Goal: Task Accomplishment & Management: Manage account settings

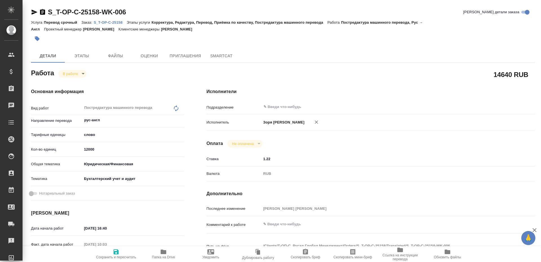
type textarea "x"
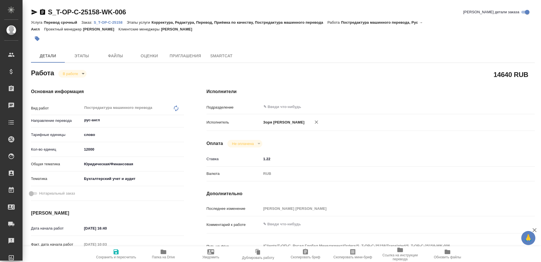
type textarea "x"
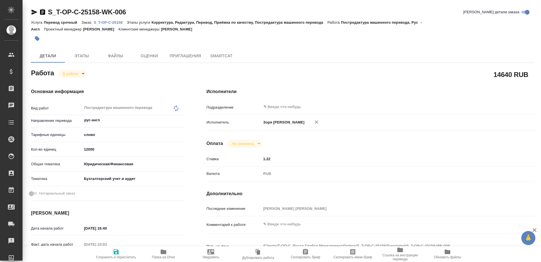
type textarea "x"
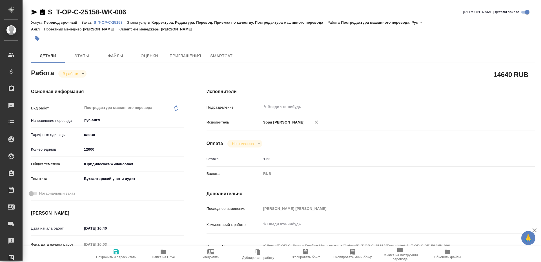
type textarea "x"
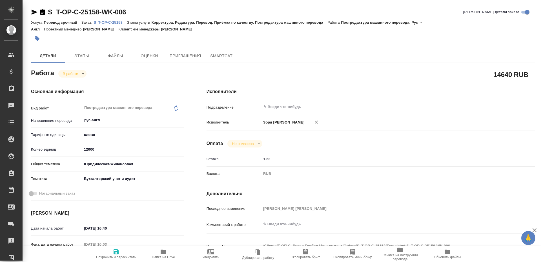
type textarea "x"
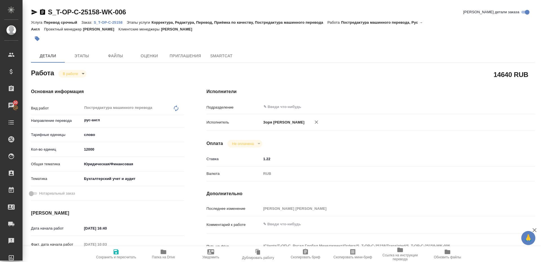
click at [117, 253] on icon "button" at bounding box center [116, 251] width 7 height 7
type textarea "x"
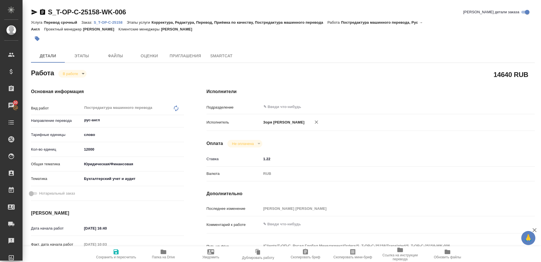
type textarea "x"
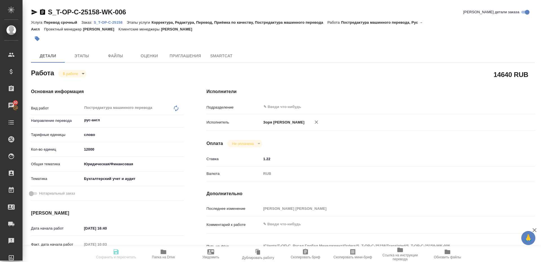
type textarea "x"
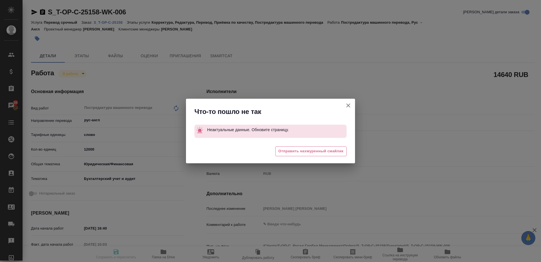
type textarea "x"
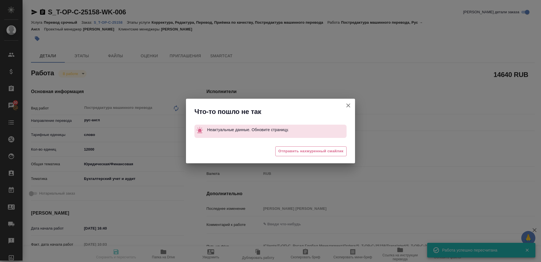
type input "inProgress"
type textarea "Постредактура машинного перевода"
type textarea "x"
type input "рус-англ"
type input "5a8b1489cc6b4906c91bfd90"
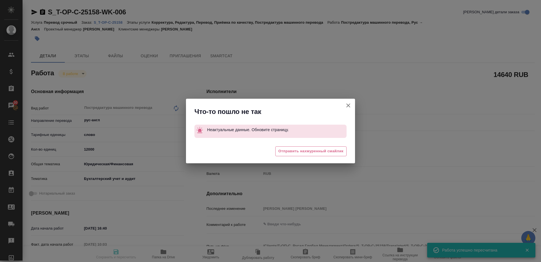
type input "5301.83"
type input "yr-fn"
type input "6149848a2b7be24903fd7a88"
type input "17.09.2025 16:40"
type input "01.10.2025 10:03"
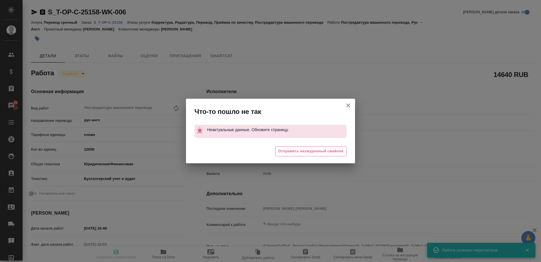
type input "03.10.2025 15:30"
type input "notPayed"
type input "1.22"
type input "RUB"
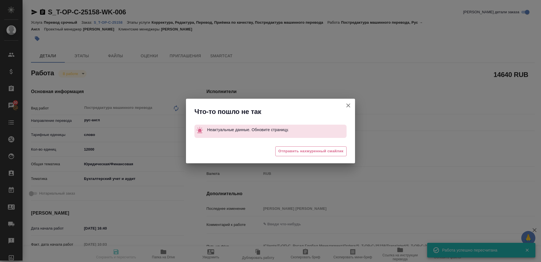
type input "Зоря Татьяна"
type textarea "x"
type textarea "/Clients/Т-ОП-С_Русал Глобал Менеджмент/Orders/S_T-OP-C-25158/Translated/S_T-OP…"
type textarea "x"
type input "S_T-OP-C-25158"
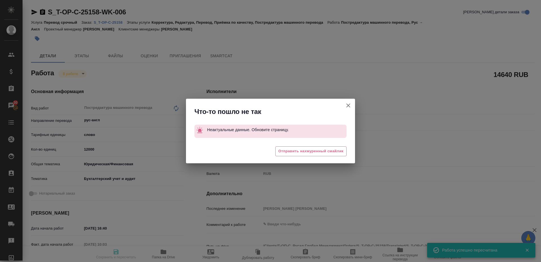
type input "Т-ОП-С-46776"
type input "Перевод срочный"
type input "Корректура, Редактура, Перевод, Приёмка по качеству, Постредактура машинного пе…"
type input "Горленко Юлия"
type input "[PERSON_NAME]"
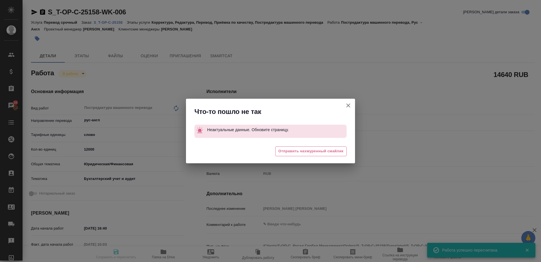
type input "/Clients/Т-ОП-С_Русал Глобал Менеджмент/Orders/S_T-OP-C-25158"
type textarea "x"
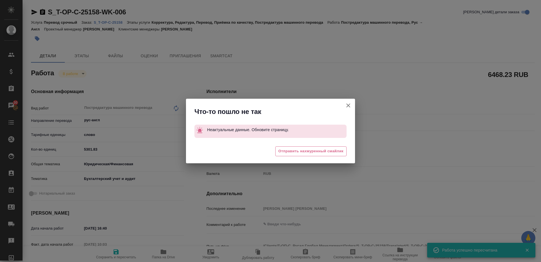
type textarea "x"
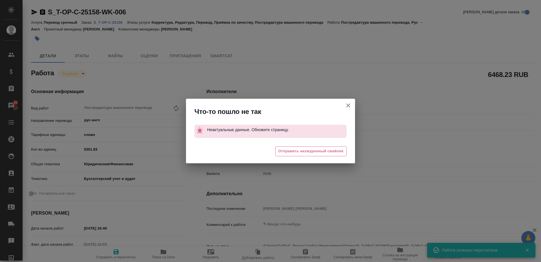
type textarea "x"
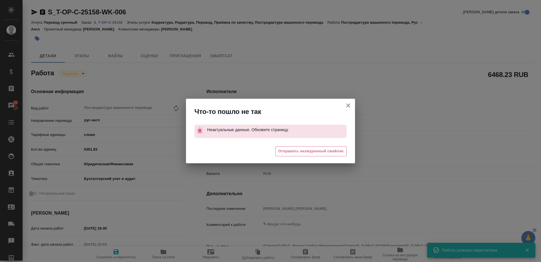
type textarea "x"
click at [352, 105] on button "[PERSON_NAME] детали заказа" at bounding box center [348, 106] width 14 height 14
type textarea "x"
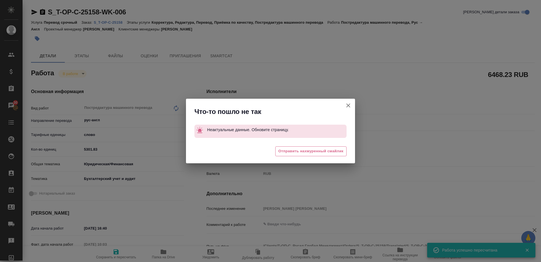
type textarea "x"
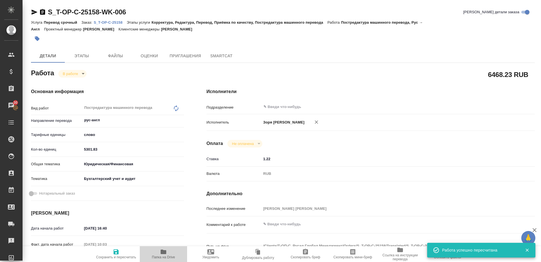
click at [160, 255] on span "Папка на Drive" at bounding box center [163, 257] width 23 height 4
click at [31, 11] on icon "button" at bounding box center [34, 12] width 7 height 7
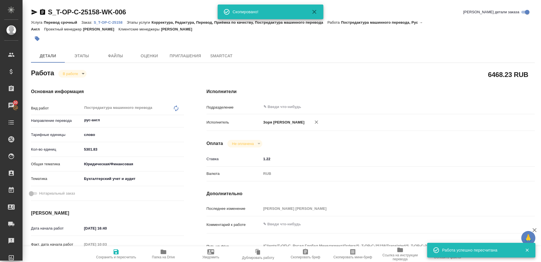
type textarea "x"
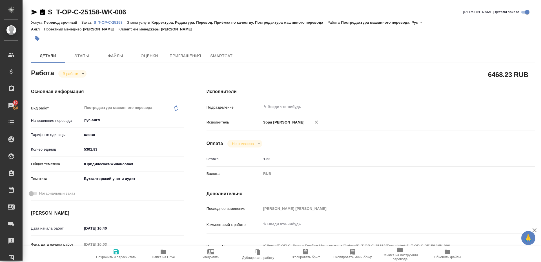
click at [74, 77] on body "🙏 .cls-1 fill:#fff; AWATERA Zoria Tatiana Клиенты Спецификации Заказы 30 Чаты T…" at bounding box center [270, 131] width 541 height 262
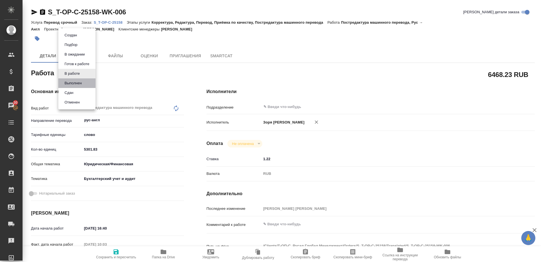
click at [78, 79] on li "Выполнен" at bounding box center [76, 83] width 37 height 10
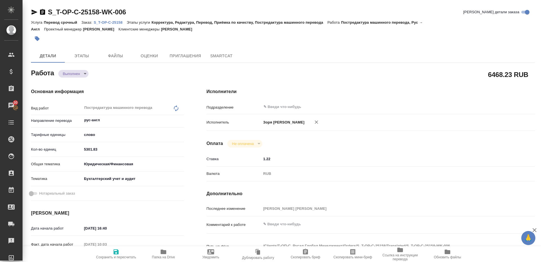
type textarea "x"
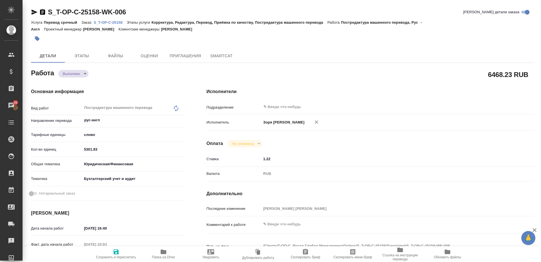
type textarea "x"
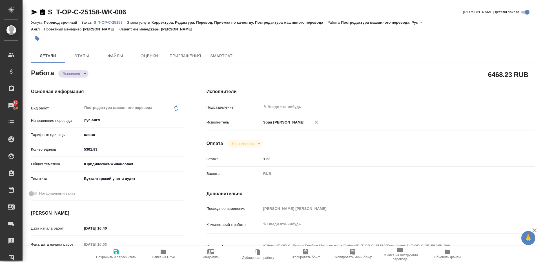
type textarea "x"
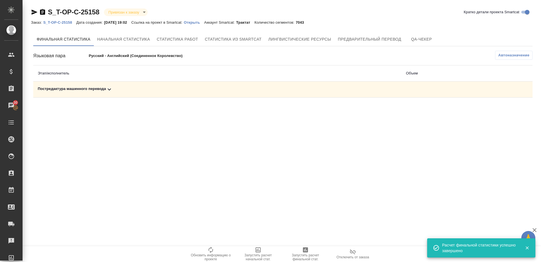
click at [75, 86] on td "Постредактура машинного перевода" at bounding box center [217, 89] width 368 height 16
click at [96, 90] on div "Постредактура машинного перевода" at bounding box center [217, 89] width 359 height 7
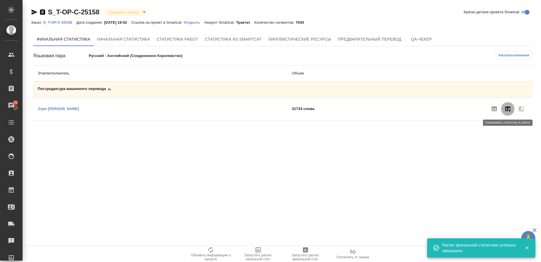
click at [509, 111] on icon "button" at bounding box center [507, 108] width 7 height 7
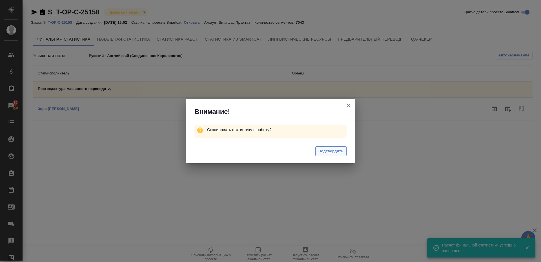
click at [326, 151] on span "Подтвердить" at bounding box center [330, 151] width 25 height 6
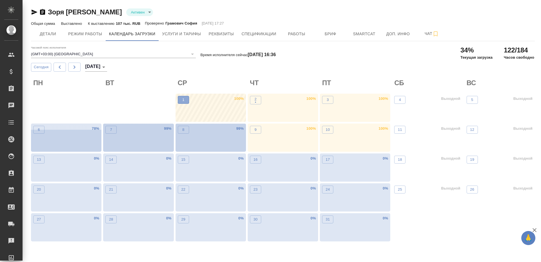
click at [181, 97] on button "1" at bounding box center [183, 100] width 11 height 8
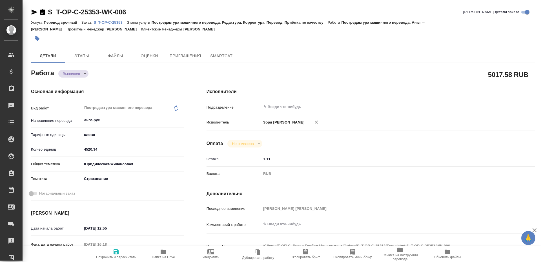
type textarea "x"
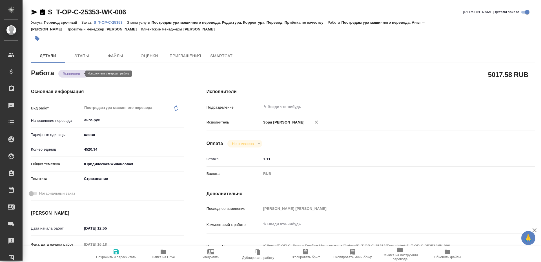
click at [71, 74] on body "🙏 .cls-1 fill:#fff; AWATERA Zoria Tatiana Клиенты Спецификации Заказы Чаты Todo…" at bounding box center [270, 131] width 541 height 262
type textarea "x"
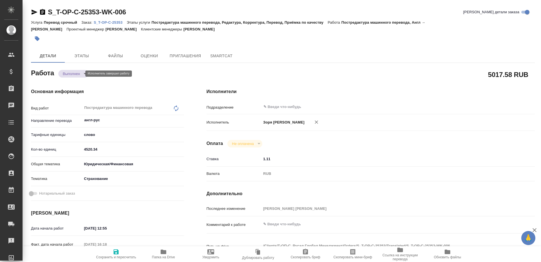
type textarea "x"
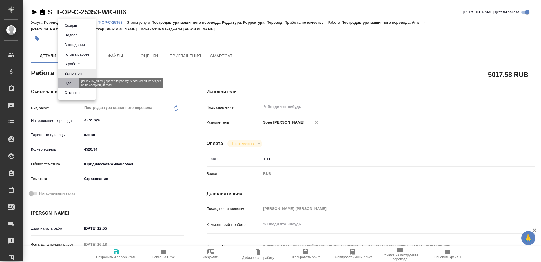
click at [71, 81] on button "Сдан" at bounding box center [69, 83] width 12 height 6
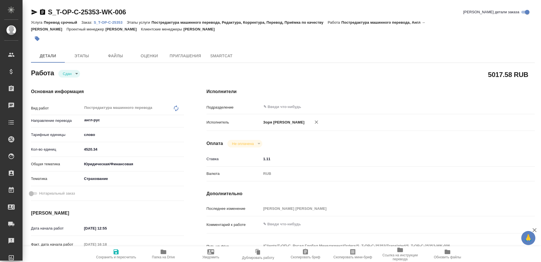
type textarea "x"
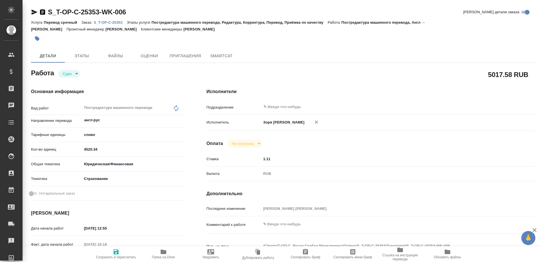
type textarea "x"
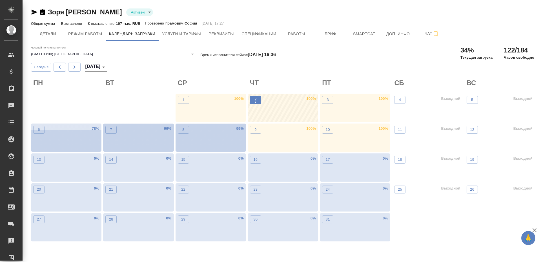
click at [256, 101] on p "•" at bounding box center [255, 102] width 2 height 6
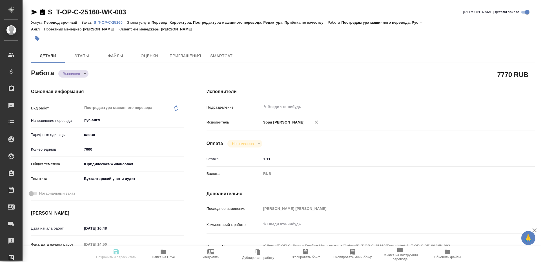
type textarea "x"
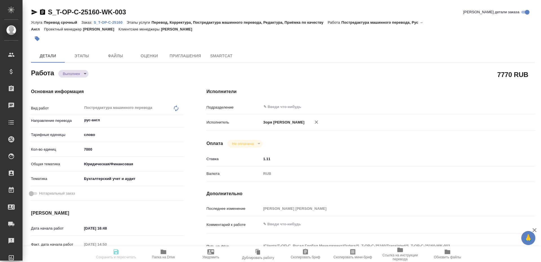
type textarea "x"
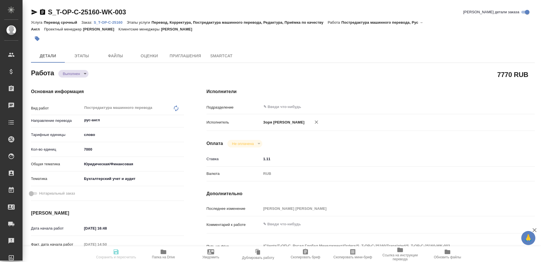
type textarea "x"
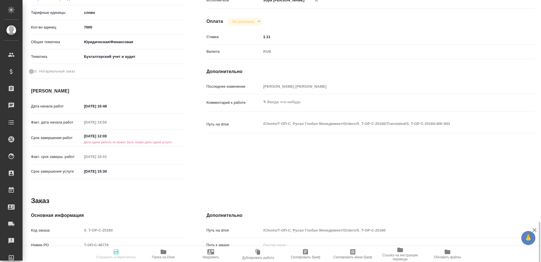
scroll to position [223, 0]
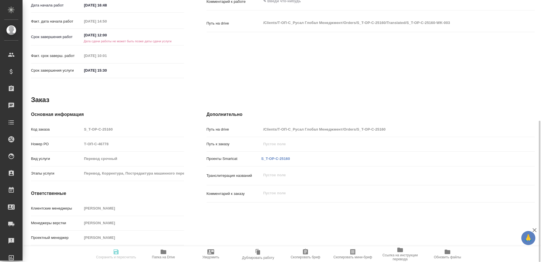
type textarea "x"
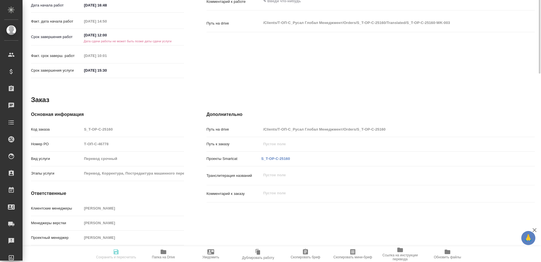
scroll to position [101, 0]
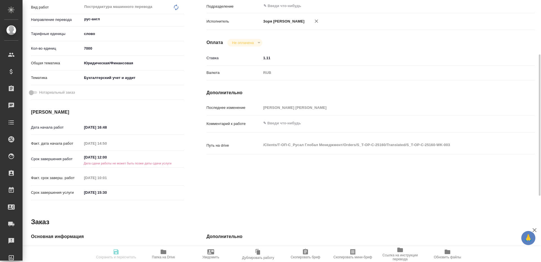
type textarea "x"
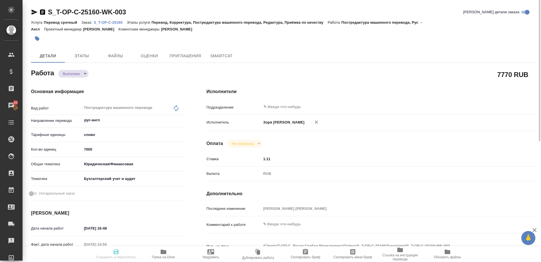
scroll to position [223, 0]
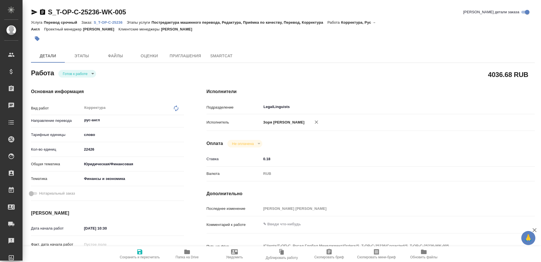
type textarea "x"
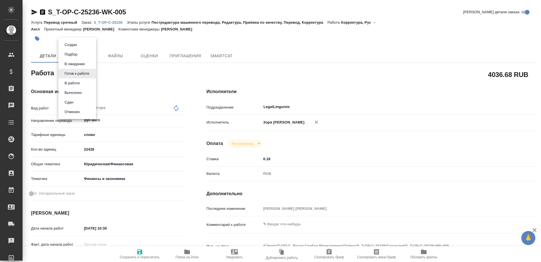
click at [88, 75] on body "🙏 .cls-1 fill:#fff; AWATERA [PERSON_NAME] Спецификации Заказы Чаты Todo Проекты…" at bounding box center [270, 131] width 541 height 262
type textarea "x"
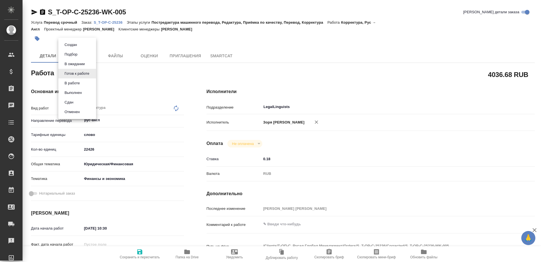
type textarea "x"
click at [89, 78] on li "Готов к работе" at bounding box center [77, 74] width 38 height 10
type textarea "x"
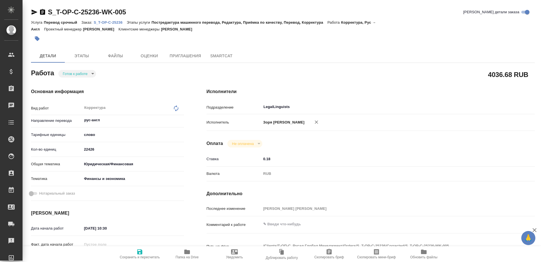
type textarea "x"
click at [84, 75] on body "🙏 .cls-1 fill:#fff; AWATERA [PERSON_NAME] Спецификации Заказы Чаты Todo Проекты…" at bounding box center [270, 131] width 541 height 262
type textarea "x"
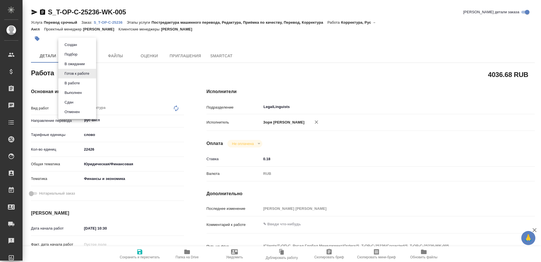
type textarea "x"
click at [72, 80] on button "В работе" at bounding box center [72, 83] width 19 height 6
type textarea "x"
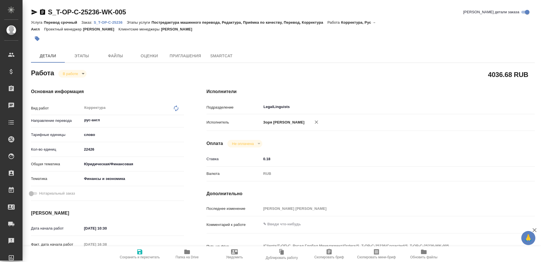
type textarea "x"
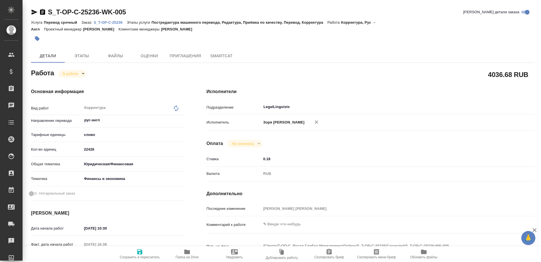
type textarea "x"
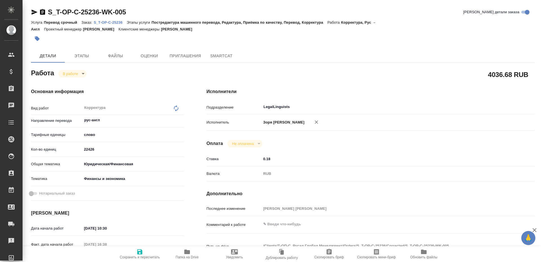
type textarea "x"
click at [187, 253] on icon "button" at bounding box center [187, 251] width 6 height 5
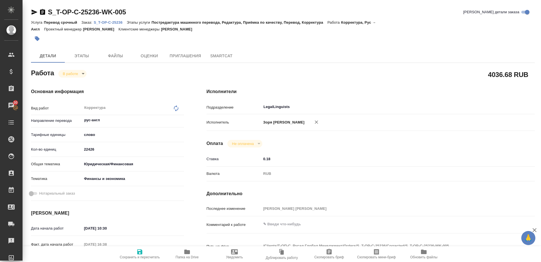
type textarea "x"
